Goal: Information Seeking & Learning: Learn about a topic

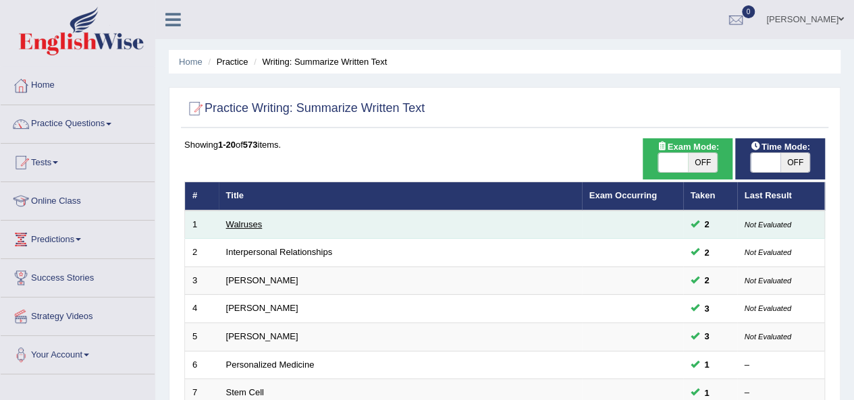
click at [254, 224] on link "Walruses" at bounding box center [244, 224] width 36 height 10
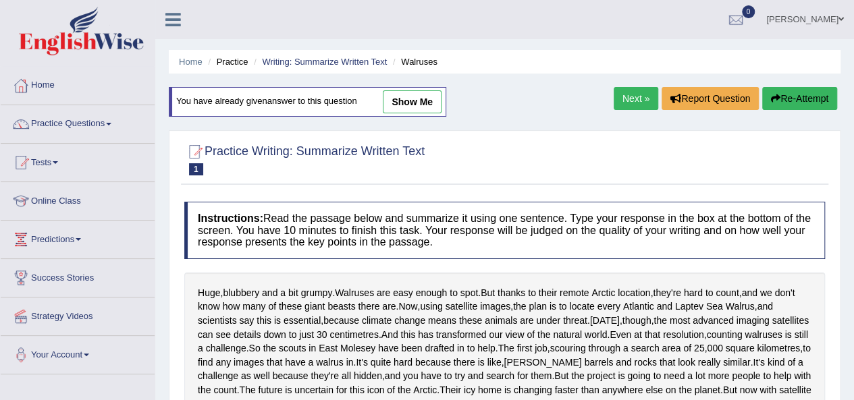
scroll to position [246, 0]
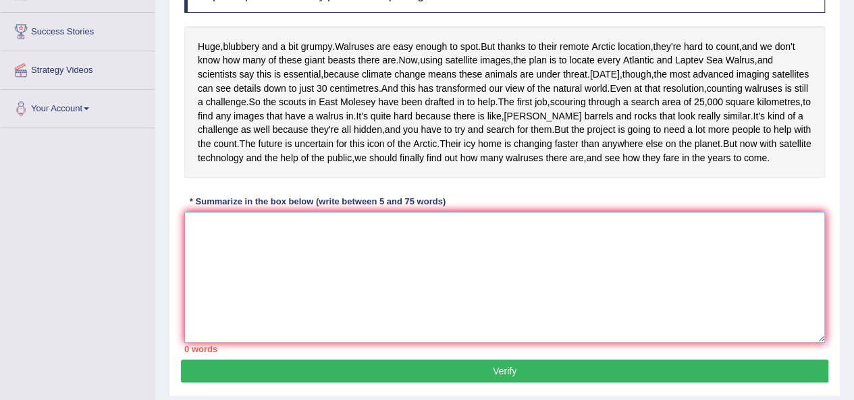
click at [203, 291] on textarea at bounding box center [504, 277] width 641 height 131
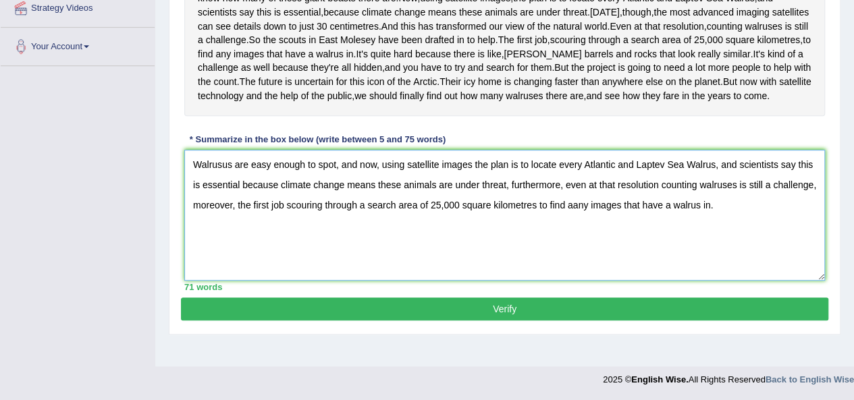
scroll to position [348, 0]
type textarea "Walrusus are easy enough to spot, and now, using satellite images the plan is t…"
click at [548, 321] on button "Verify" at bounding box center [504, 309] width 647 height 23
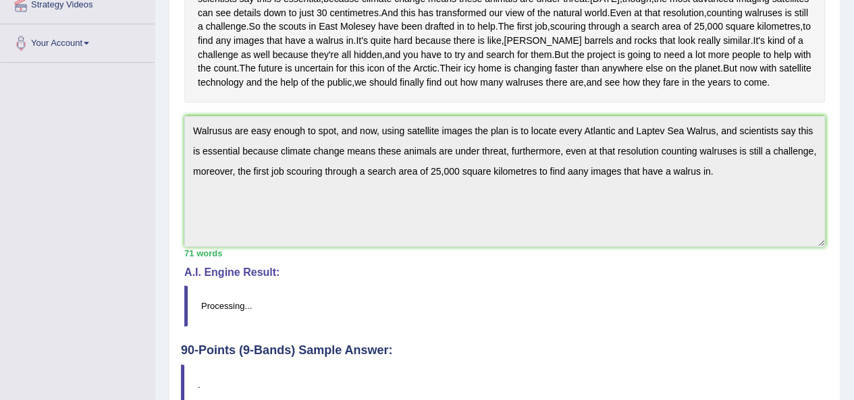
scroll to position [309, 0]
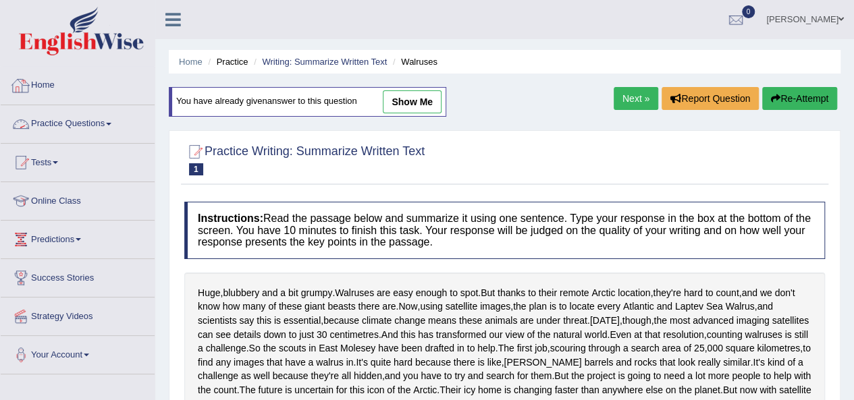
click at [100, 124] on link "Practice Questions" at bounding box center [78, 122] width 154 height 34
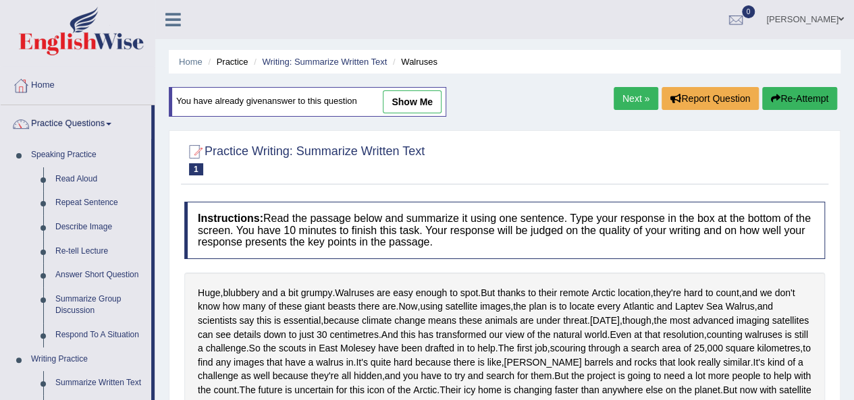
drag, startPoint x: 845, startPoint y: 152, endPoint x: 864, endPoint y: 122, distance: 35.4
click at [853, 154] on html "Toggle navigation Home Practice Questions Speaking Practice Read Aloud Repeat S…" at bounding box center [427, 200] width 854 height 400
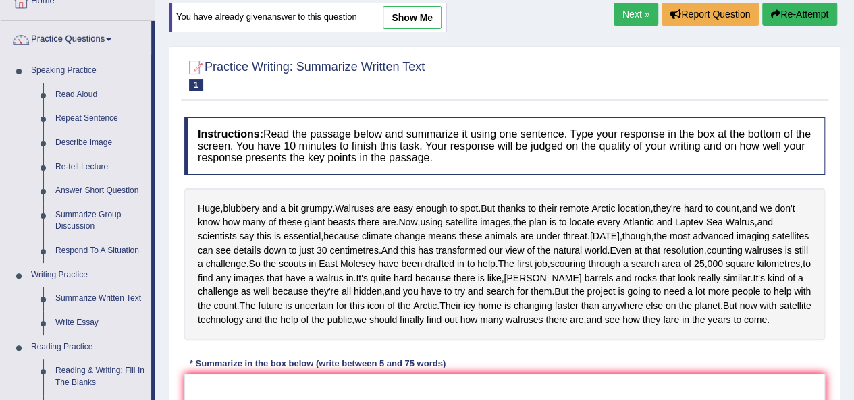
scroll to position [86, 0]
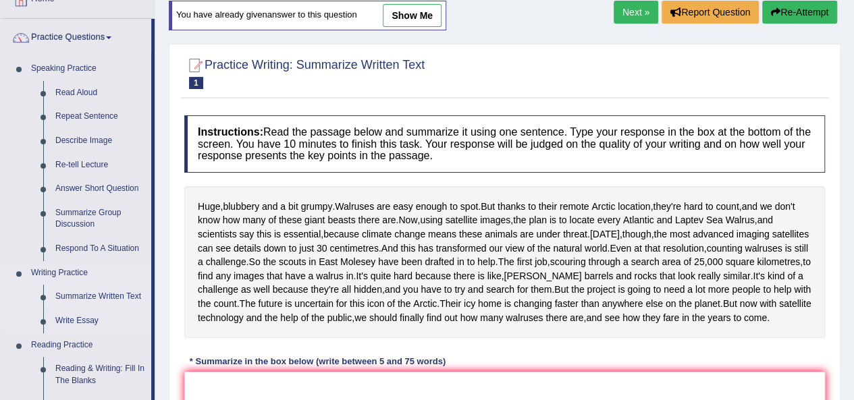
click at [122, 295] on link "Summarize Written Text" at bounding box center [100, 297] width 102 height 24
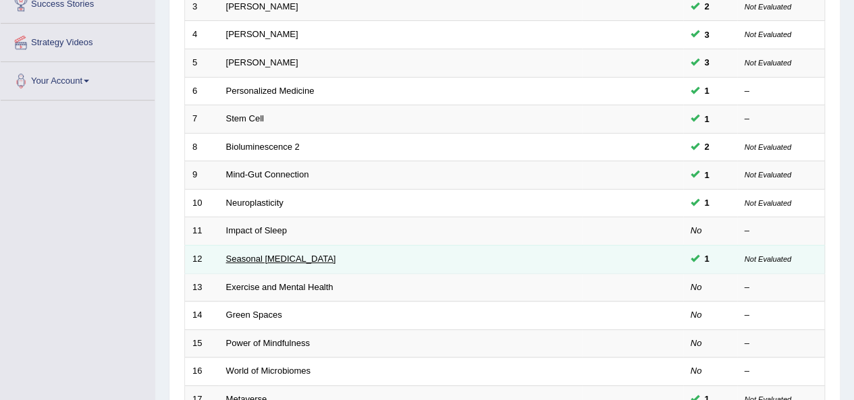
click at [323, 254] on link "Seasonal Affective Disorder" at bounding box center [281, 259] width 110 height 10
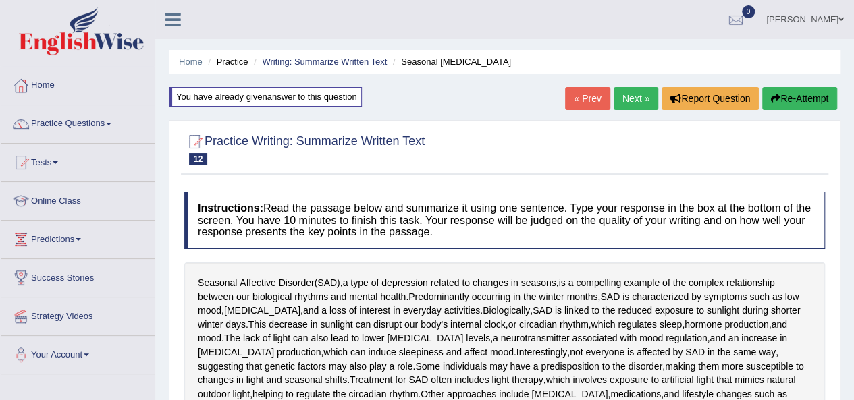
click at [59, 123] on link "Practice Questions" at bounding box center [78, 122] width 154 height 34
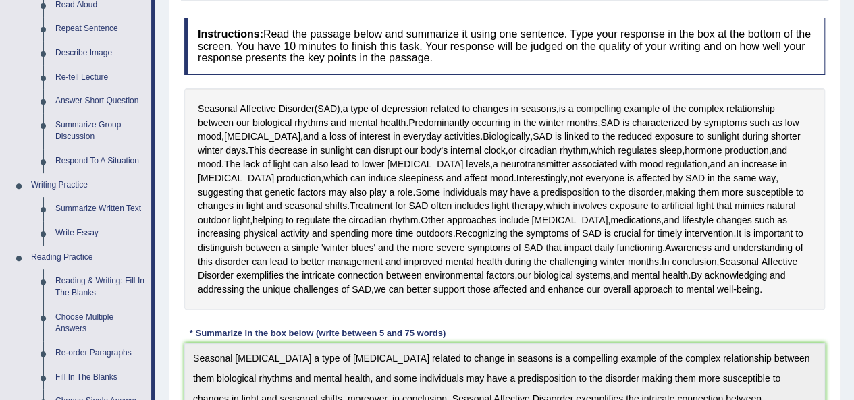
scroll to position [178, 0]
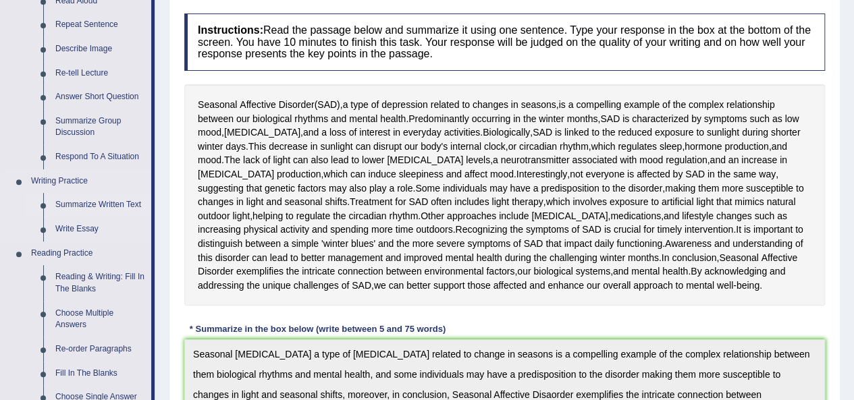
click at [103, 202] on link "Summarize Written Text" at bounding box center [100, 205] width 102 height 24
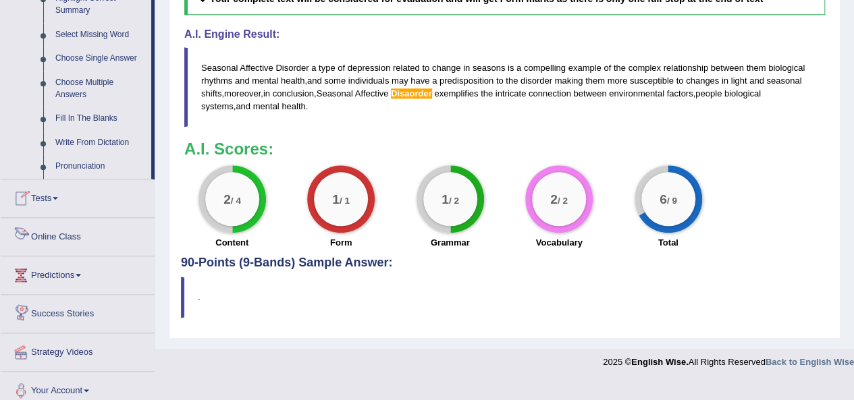
scroll to position [693, 0]
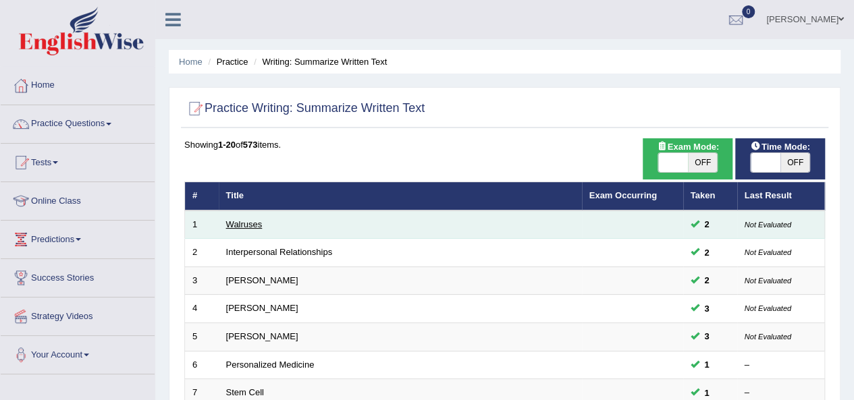
click at [256, 221] on link "Walruses" at bounding box center [244, 224] width 36 height 10
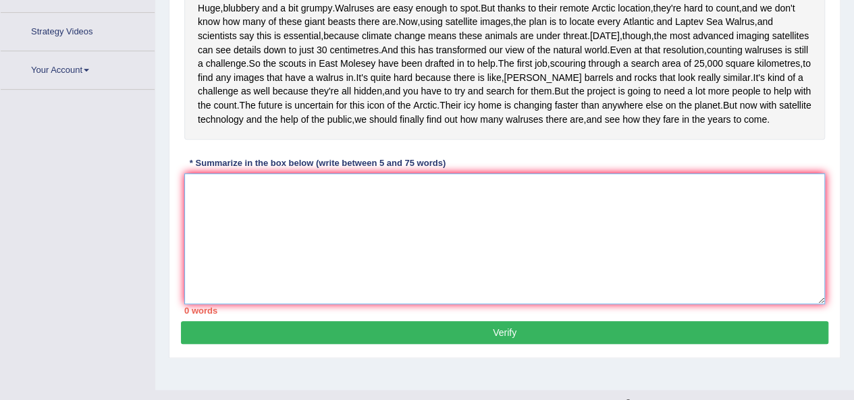
click at [450, 287] on textarea at bounding box center [504, 239] width 641 height 131
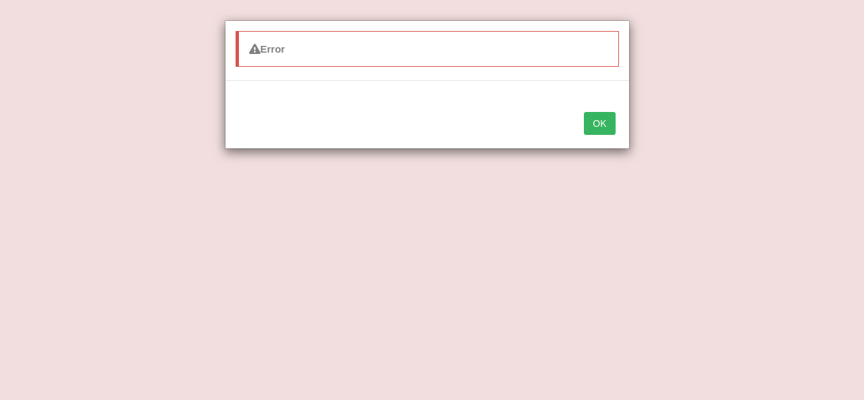
type textarea "Walruses are easy enough to spot, and now, using staellite im"
click at [608, 117] on button "OK" at bounding box center [599, 123] width 31 height 23
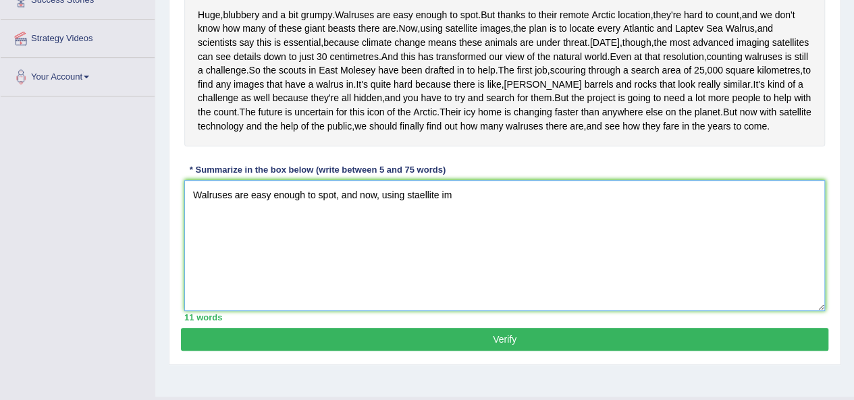
click at [478, 270] on textarea "Walruses are easy enough to spot, and now, using staellite im" at bounding box center [504, 245] width 641 height 131
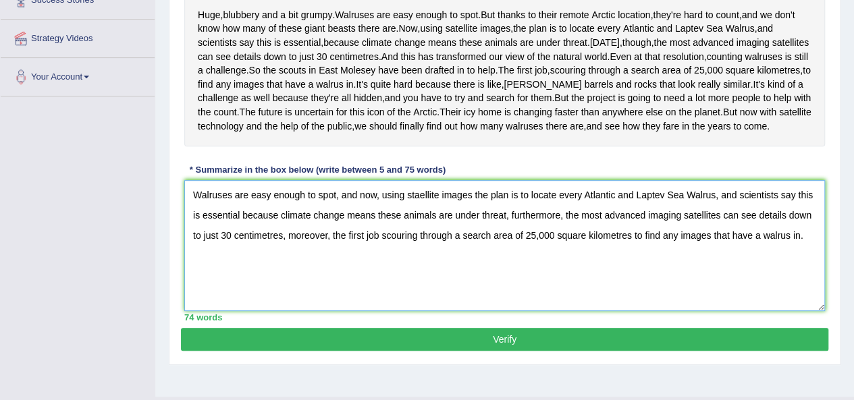
type textarea "Walruses are easy enough to spot, and now, using staellite images the plan is t…"
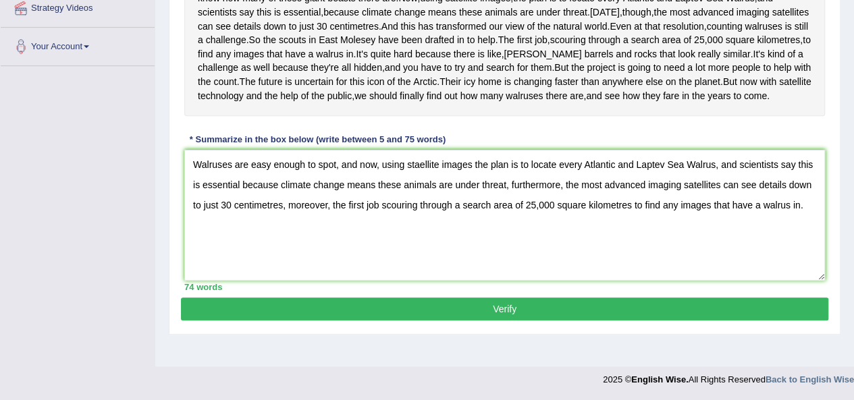
click at [485, 321] on button "Verify" at bounding box center [504, 309] width 647 height 23
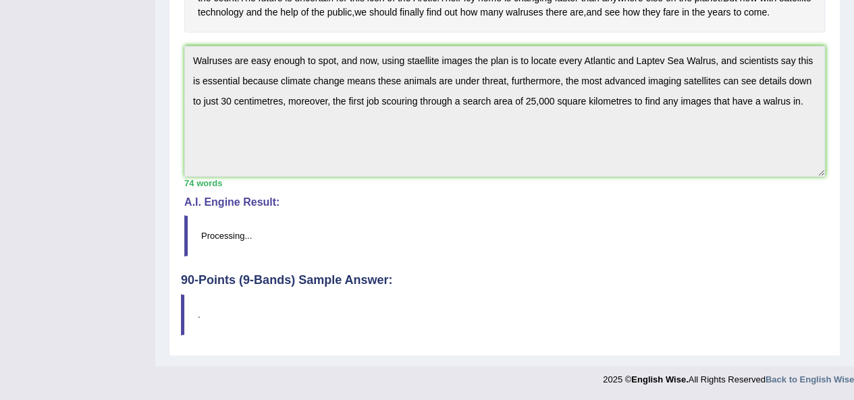
scroll to position [448, 0]
click at [469, 215] on div "A.I. Engine Result: Processing..." at bounding box center [504, 226] width 641 height 60
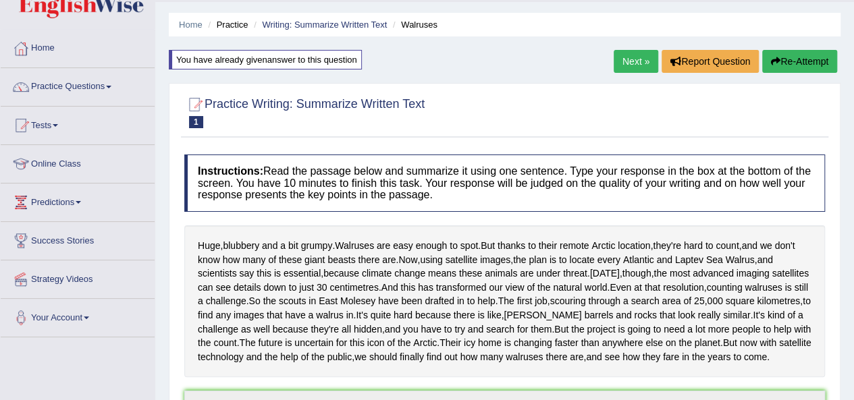
scroll to position [0, 0]
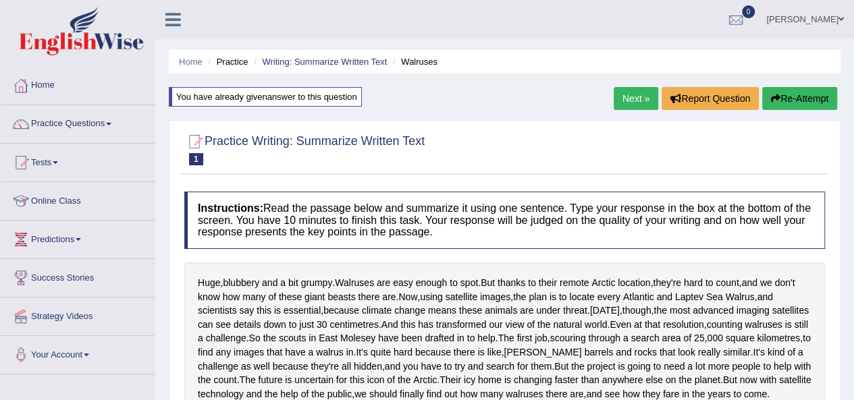
click at [791, 104] on button "Re-Attempt" at bounding box center [799, 98] width 75 height 23
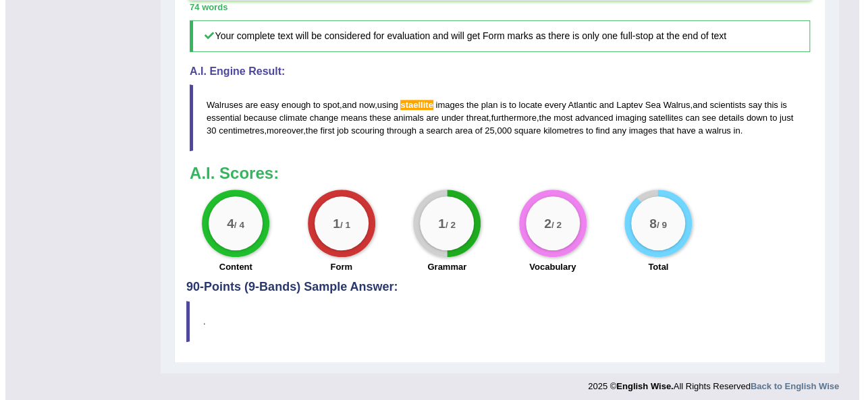
scroll to position [569, 0]
